Goal: Task Accomplishment & Management: Manage account settings

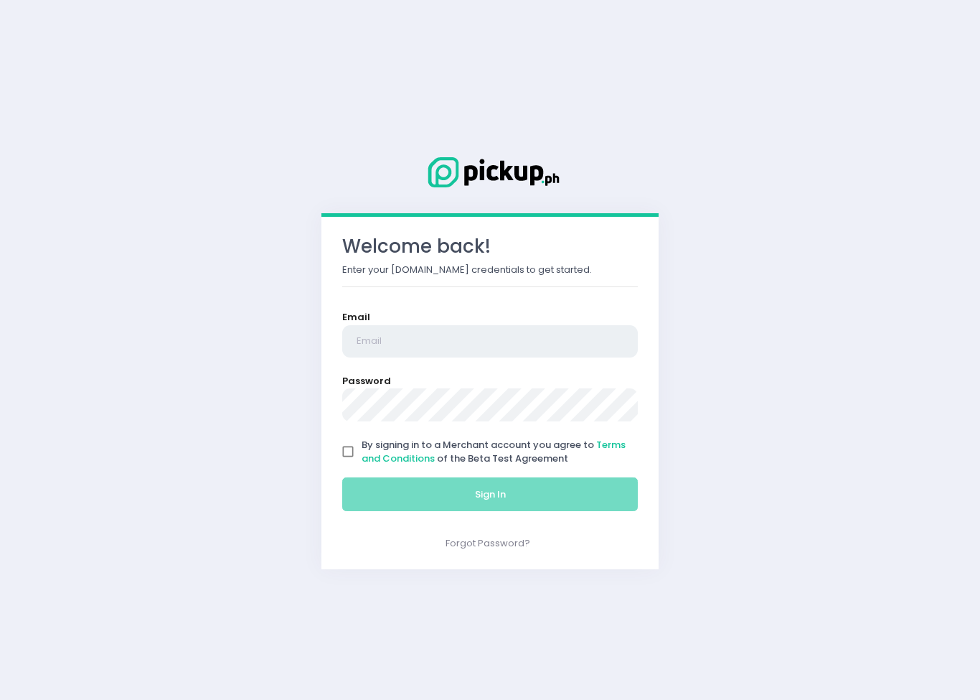
click at [423, 342] on input "email" at bounding box center [490, 341] width 296 height 33
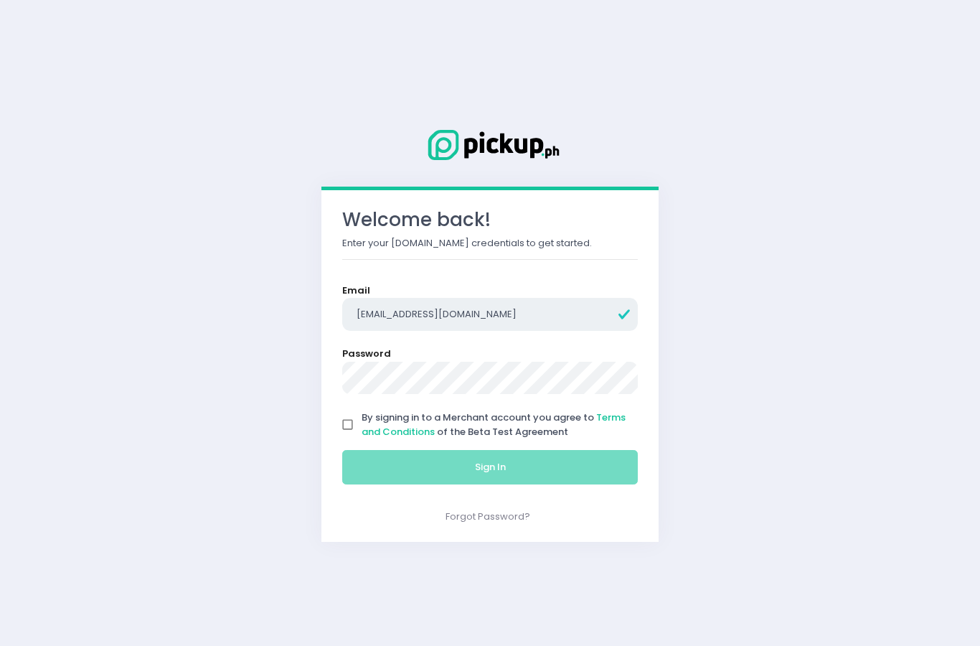
type input "[EMAIL_ADDRESS][DOMAIN_NAME]"
click at [344, 423] on input "By signing in to a Merchant account you agree to Terms and Conditions of the Be…" at bounding box center [347, 424] width 27 height 27
checkbox input "true"
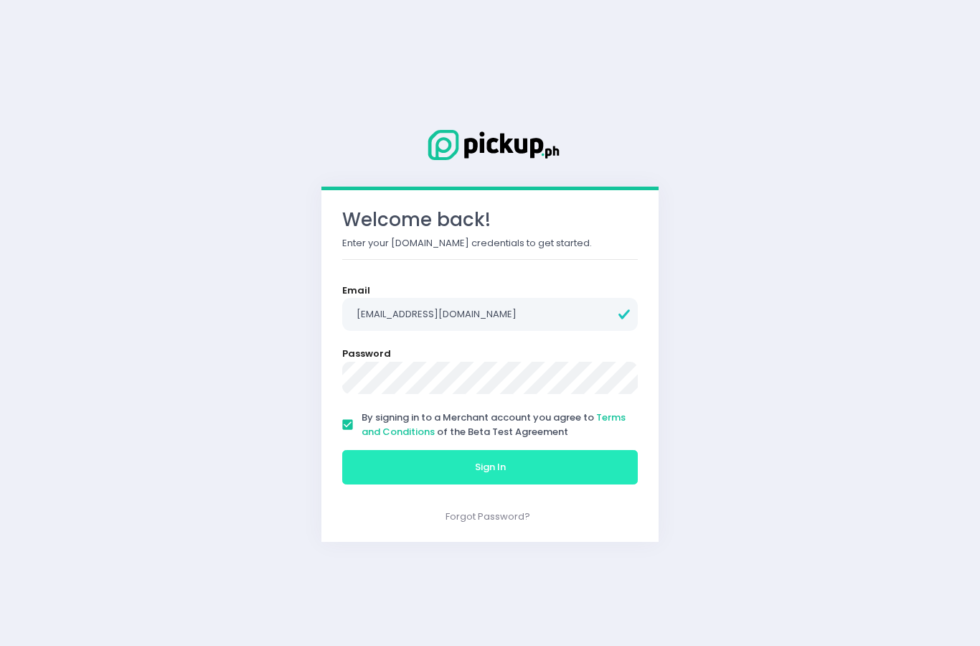
click at [408, 468] on button "Sign In" at bounding box center [490, 467] width 296 height 34
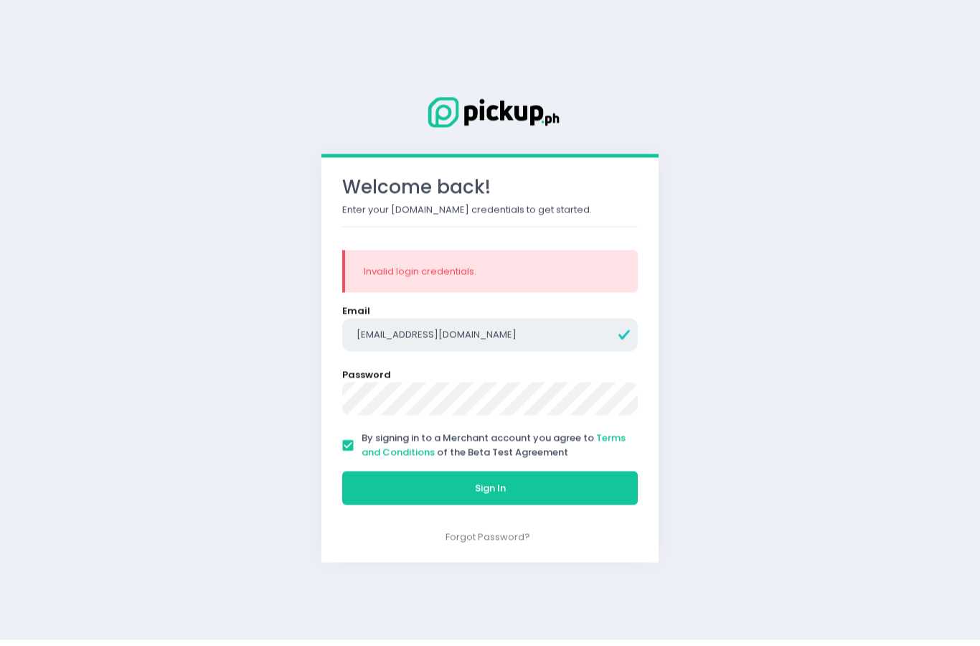
click at [495, 341] on input "[EMAIL_ADDRESS][DOMAIN_NAME]" at bounding box center [490, 340] width 296 height 33
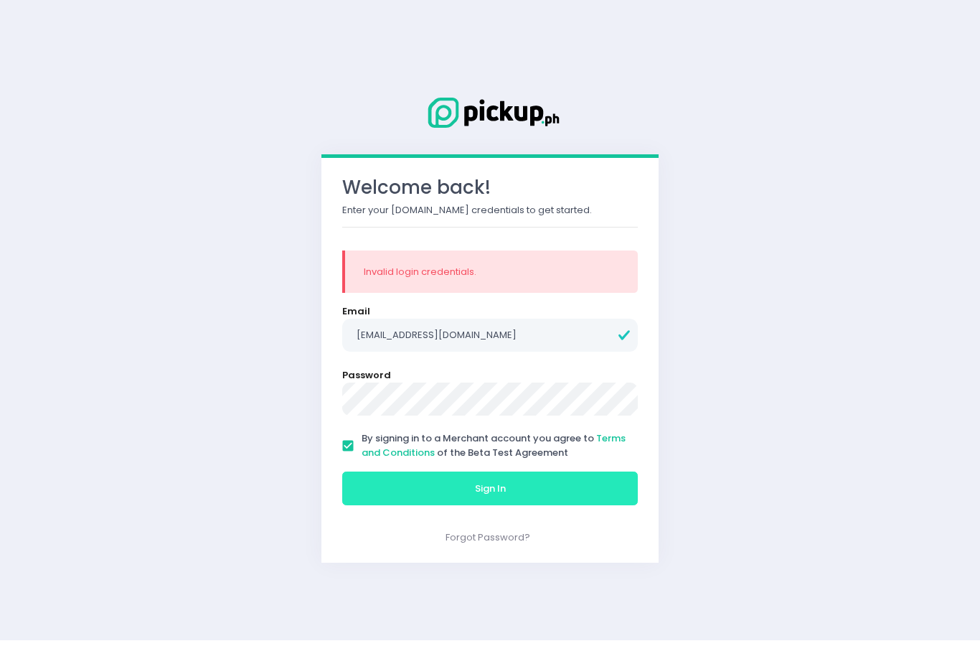
click at [501, 487] on span "Sign In" at bounding box center [490, 494] width 31 height 14
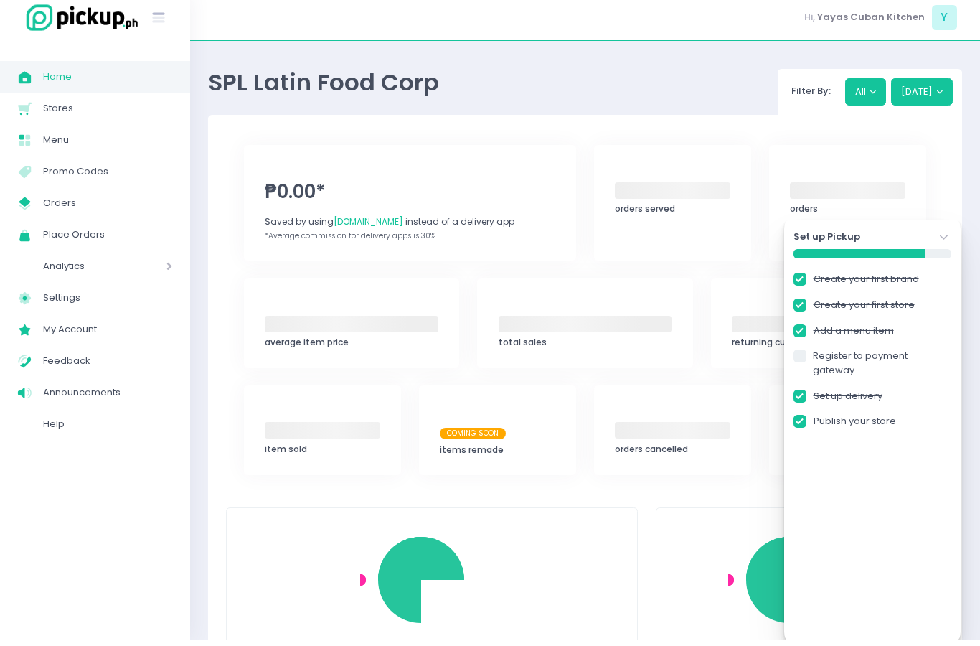
checkbox input "true"
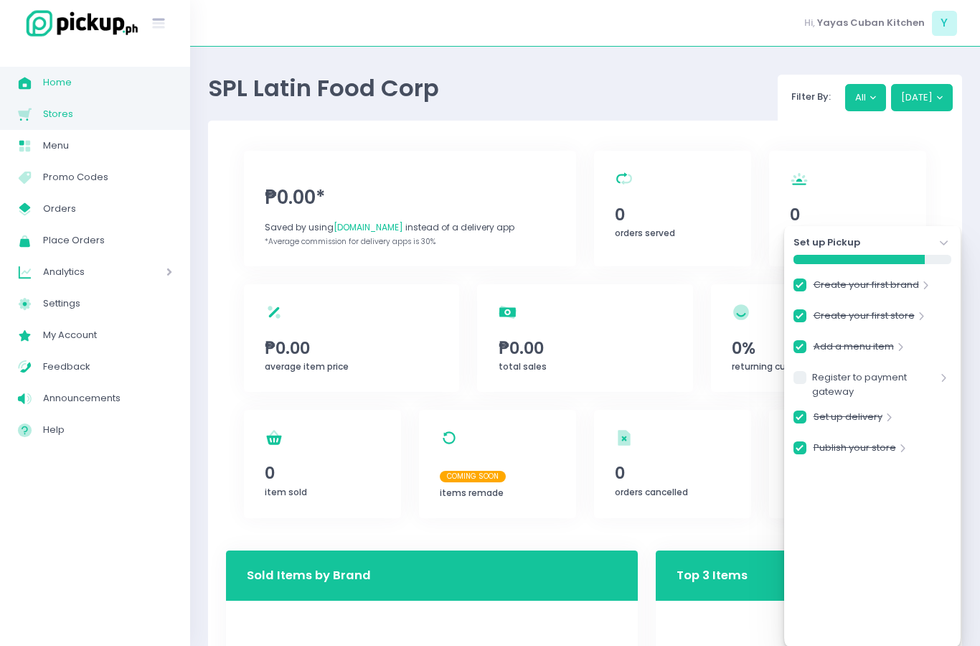
click at [61, 118] on span "Stores" at bounding box center [107, 114] width 129 height 19
checkbox input "true"
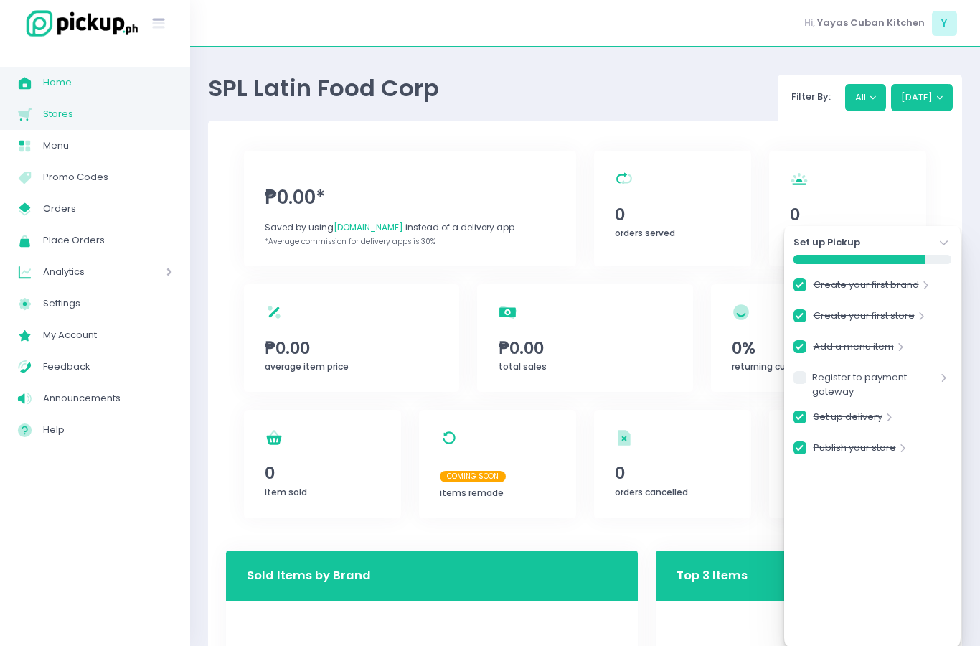
checkbox input "true"
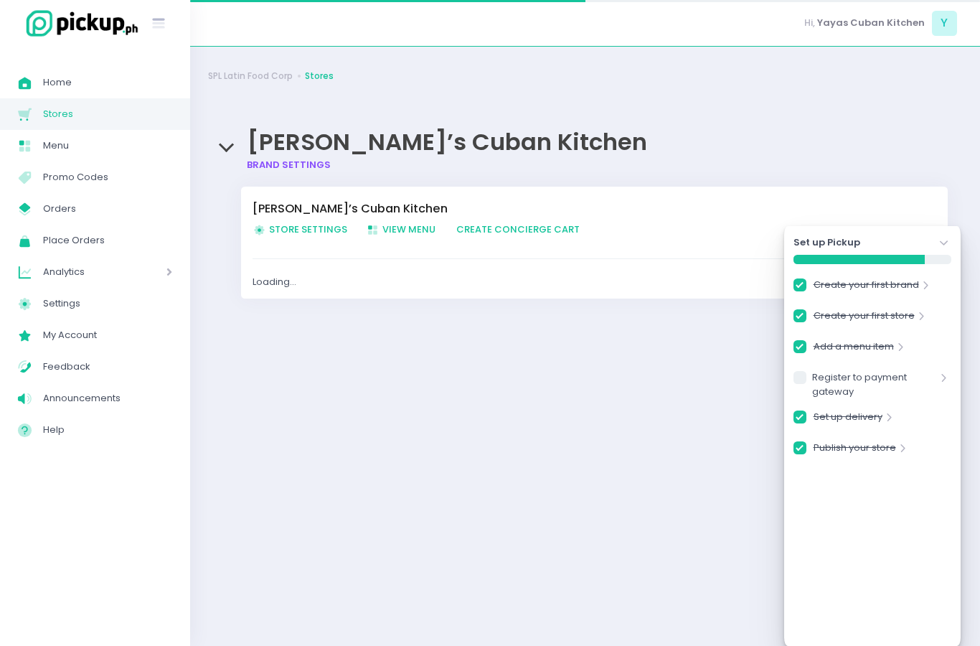
checkbox input "true"
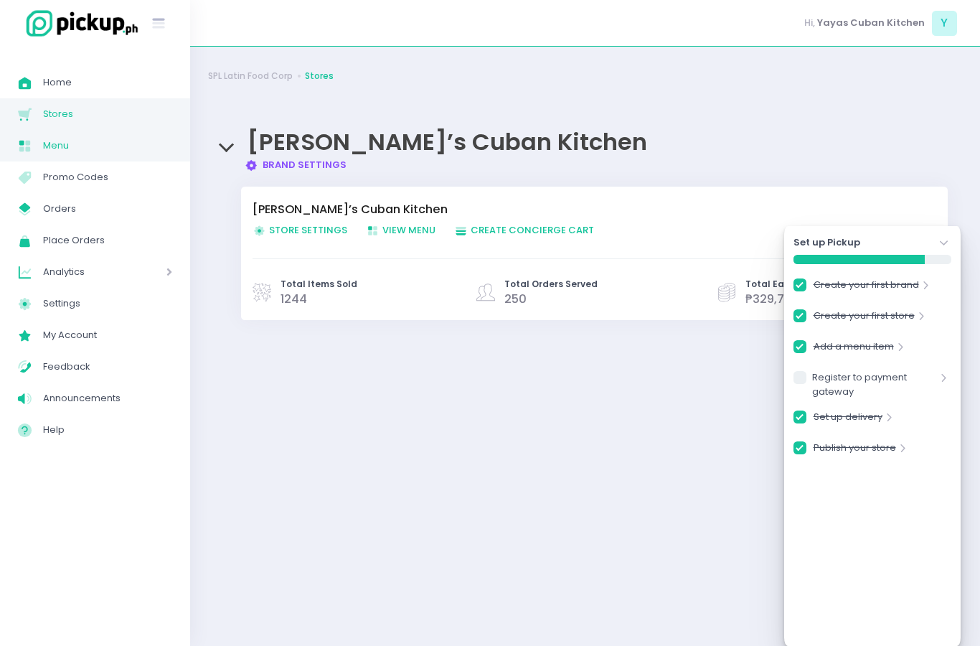
click at [61, 153] on span "Menu" at bounding box center [107, 145] width 129 height 19
checkbox input "true"
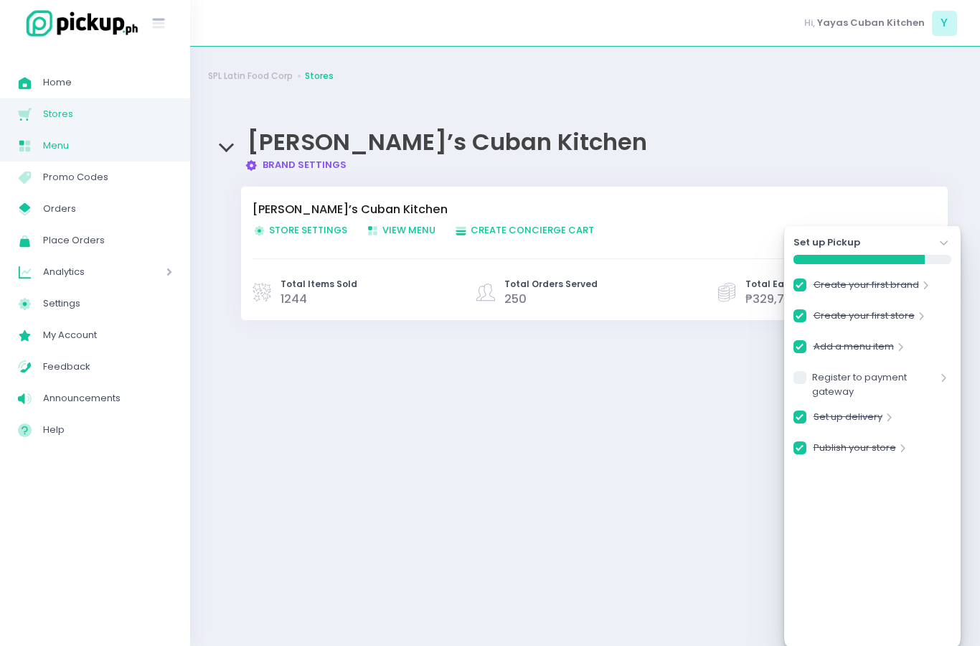
checkbox input "true"
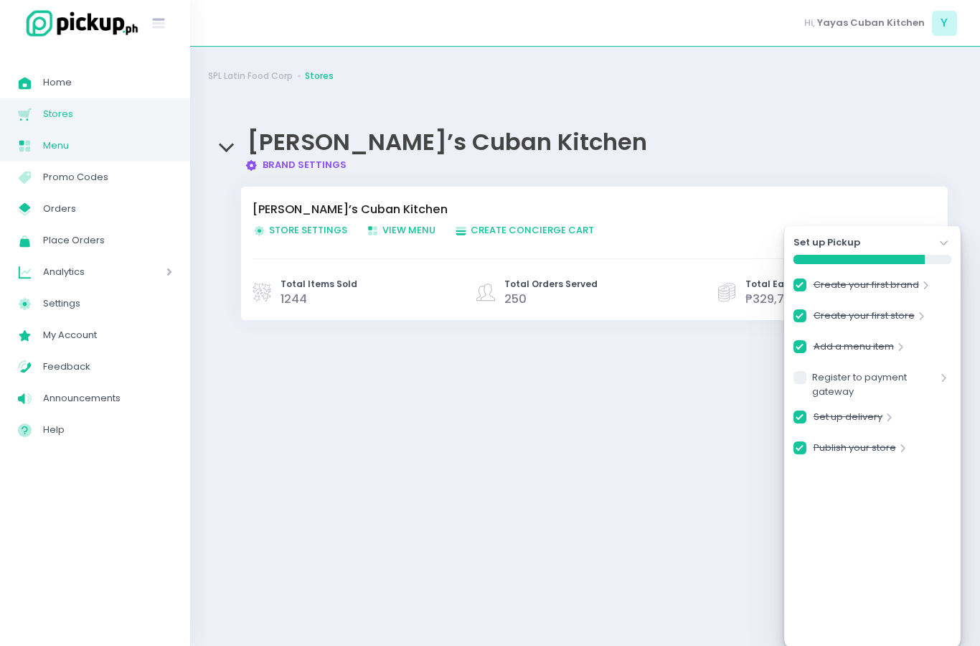
checkbox input "true"
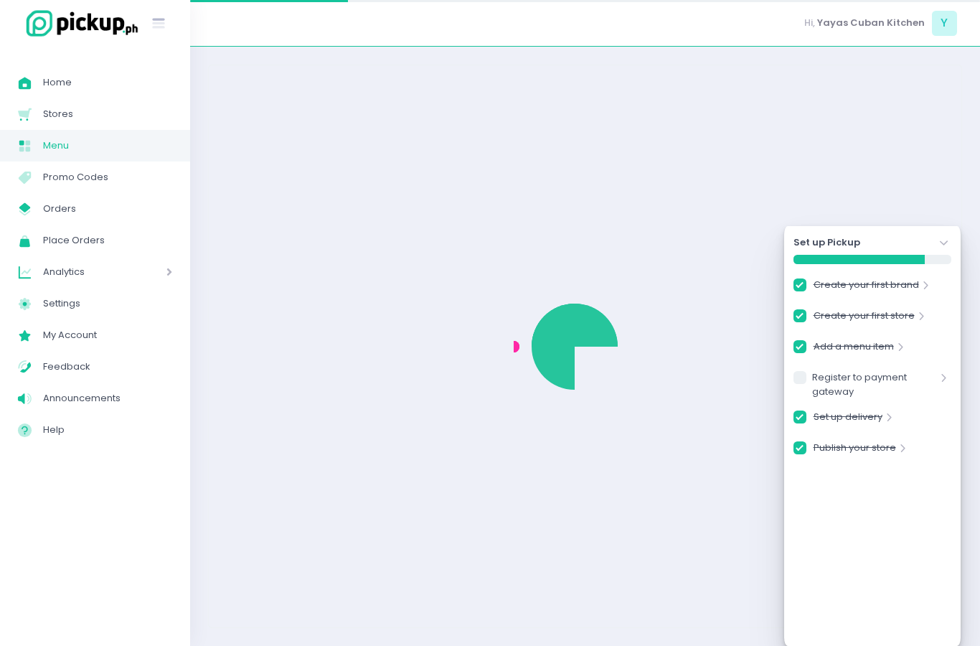
checkbox input "true"
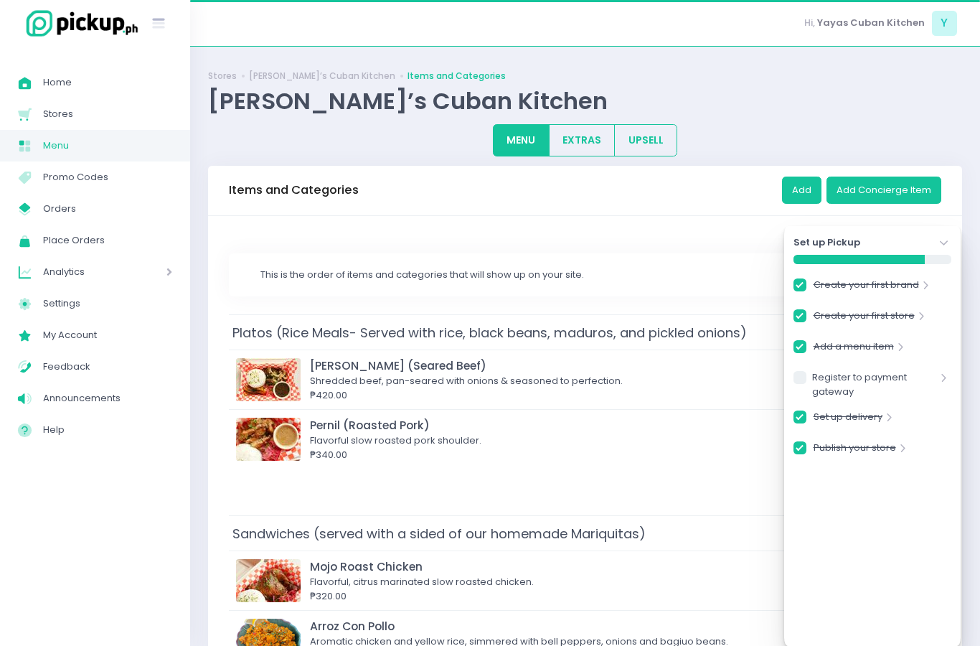
checkbox input "true"
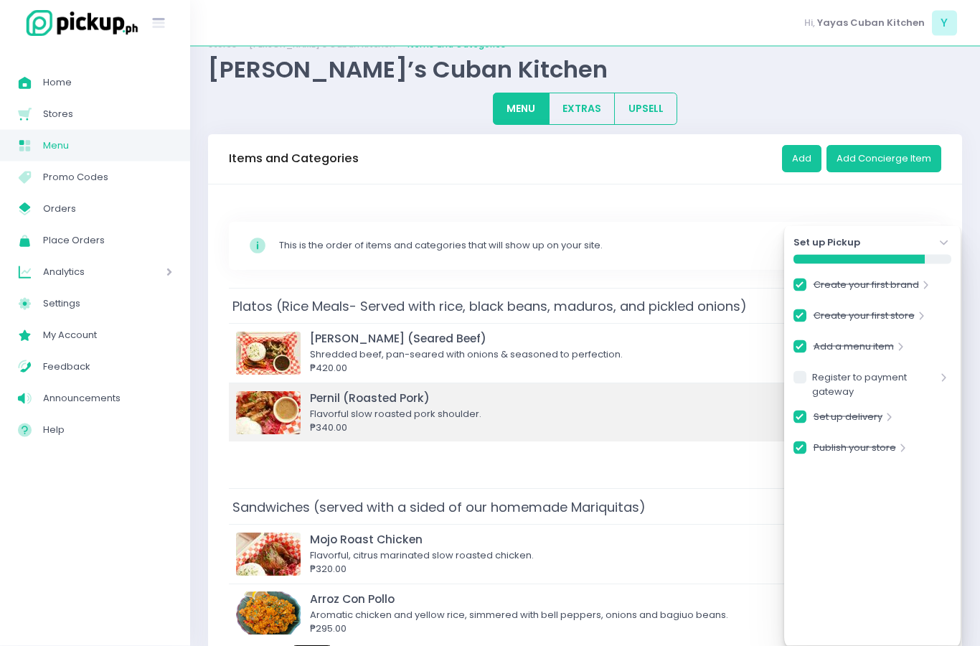
scroll to position [32, 0]
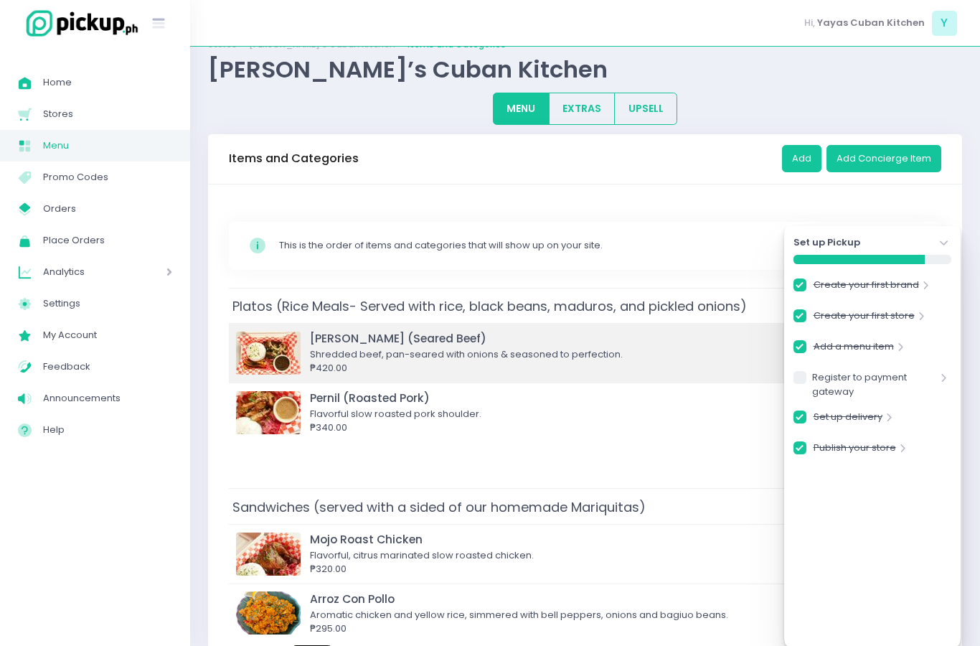
click at [264, 351] on img at bounding box center [268, 353] width 65 height 43
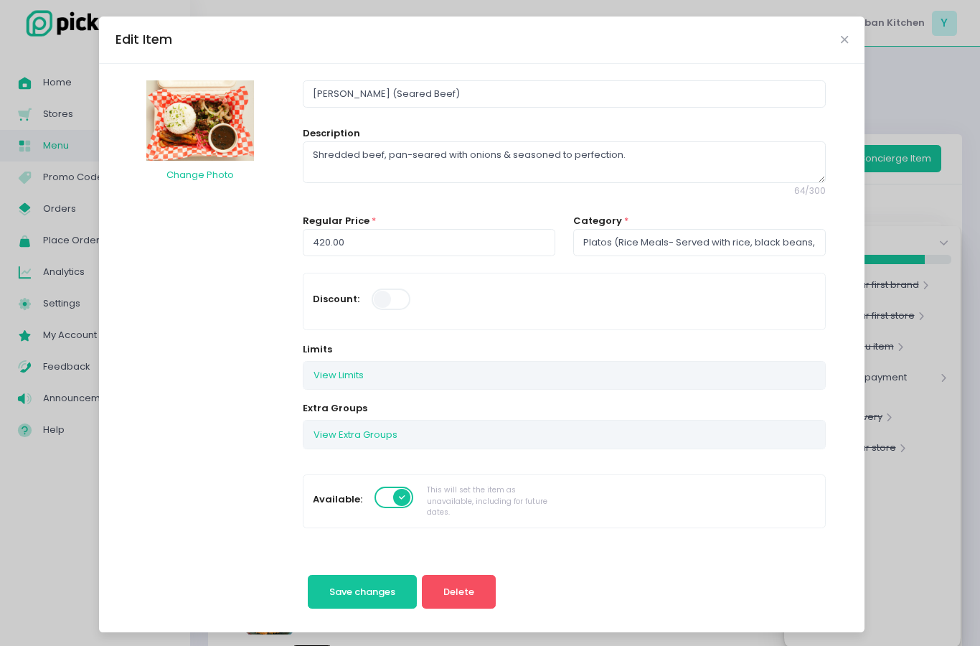
click at [190, 129] on img at bounding box center [200, 120] width 108 height 81
click at [213, 123] on img at bounding box center [200, 120] width 108 height 81
click at [207, 177] on button "Change Photo" at bounding box center [200, 174] width 69 height 27
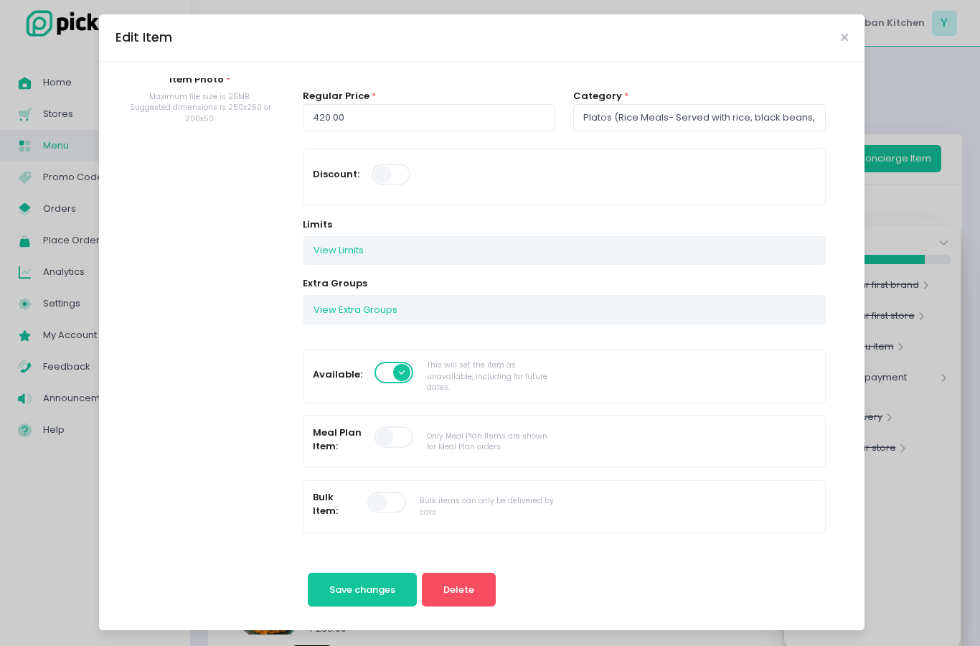
scroll to position [59, 0]
click at [462, 596] on span "Delete" at bounding box center [459, 590] width 31 height 14
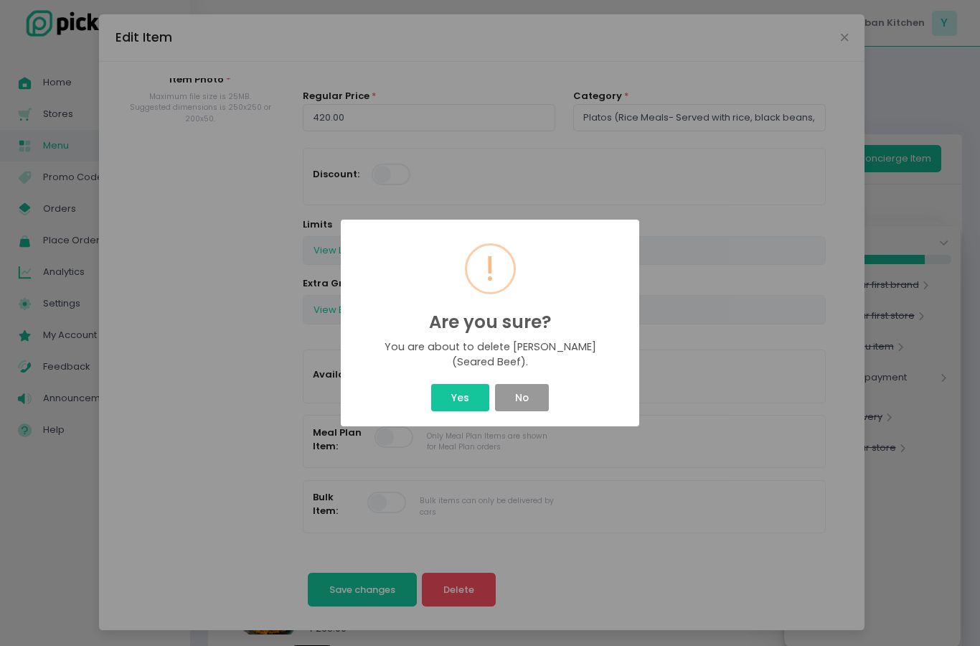
click at [527, 411] on button "No" at bounding box center [521, 397] width 53 height 27
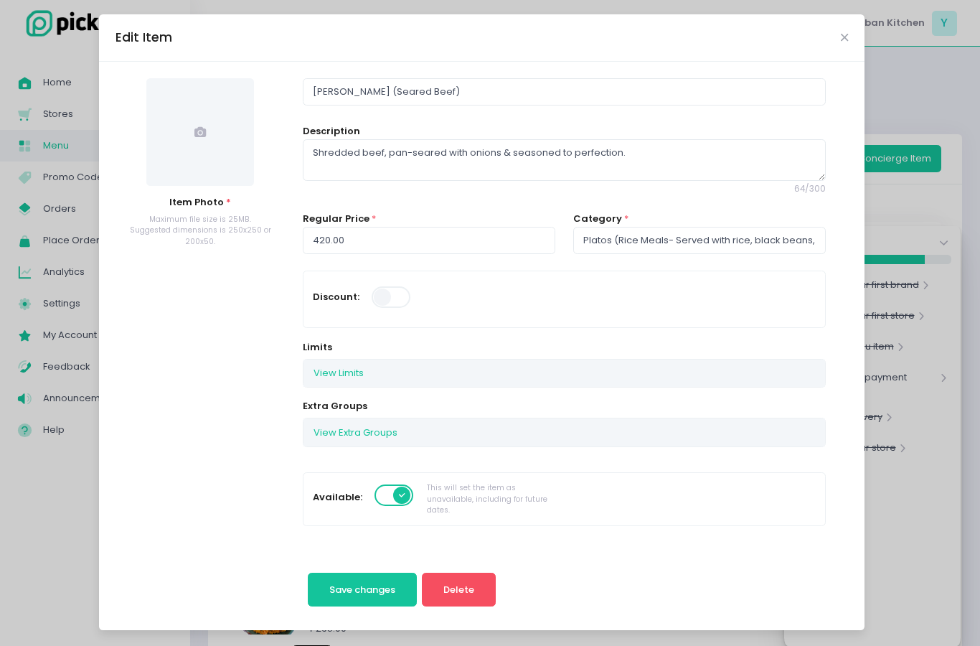
scroll to position [0, 0]
click at [194, 195] on span "Item Photo *" at bounding box center [200, 202] width 62 height 14
click at [195, 126] on icon at bounding box center [199, 131] width 11 height 11
click at [195, 78] on span at bounding box center [200, 132] width 108 height 108
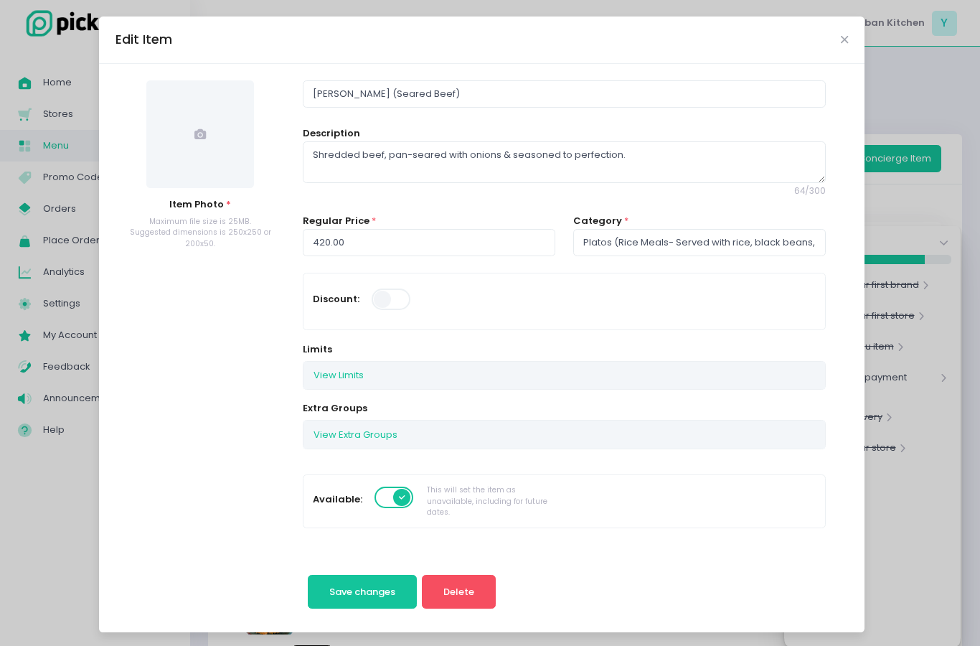
scroll to position [0, 0]
click at [843, 42] on icon "Close" at bounding box center [844, 39] width 7 height 11
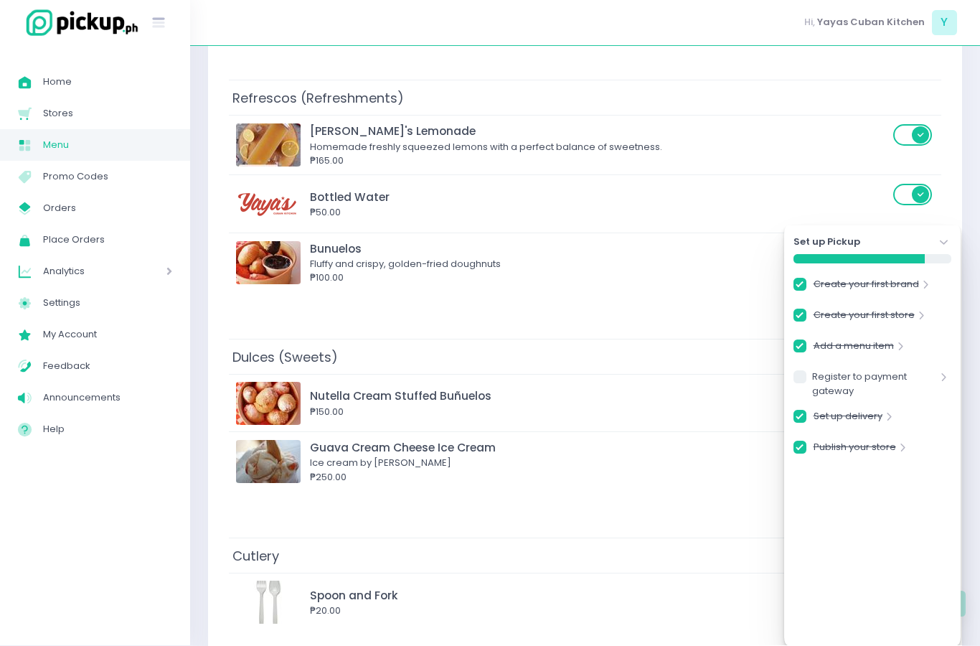
scroll to position [1219, 0]
